Goal: Find specific page/section: Find specific page/section

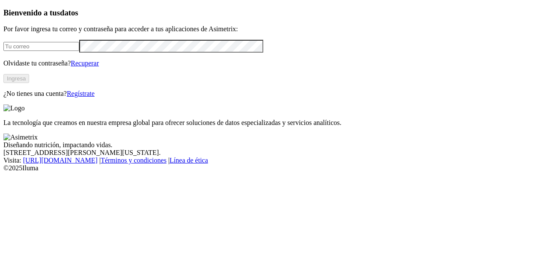
type input "[EMAIL_ADDRESS][DOMAIN_NAME]"
click at [29, 83] on button "Ingresa" at bounding box center [16, 78] width 26 height 9
